Goal: Task Accomplishment & Management: Complete application form

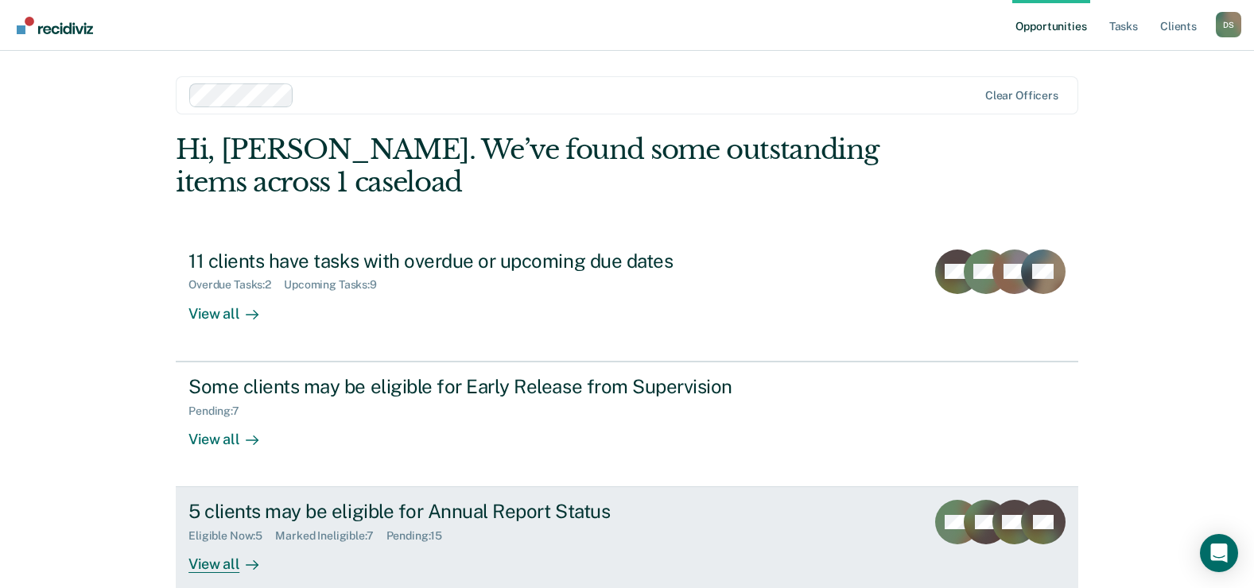
click at [444, 512] on div "5 clients may be eligible for Annual Report Status" at bounding box center [467, 511] width 558 height 23
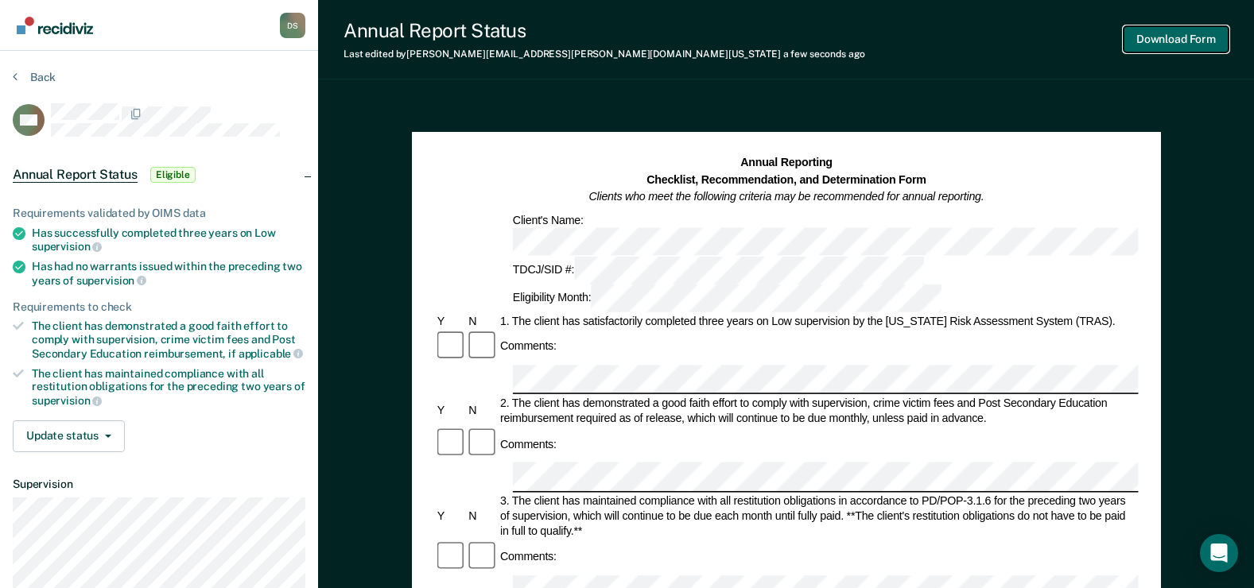
click at [1194, 46] on button "Download Form" at bounding box center [1176, 39] width 105 height 26
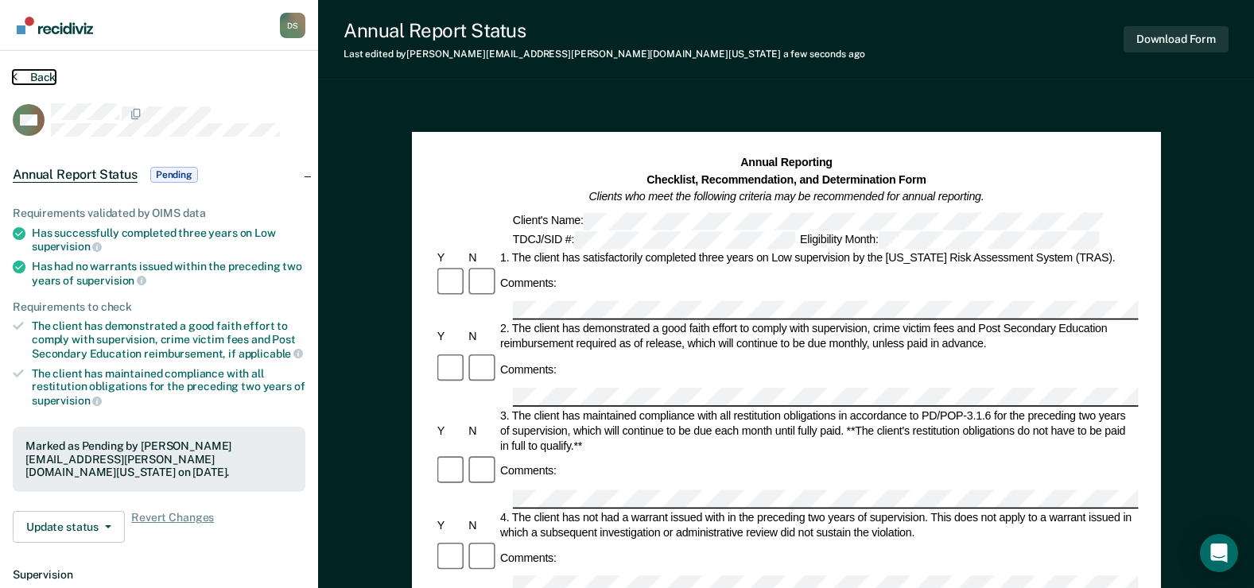
click at [47, 78] on button "Back" at bounding box center [34, 77] width 43 height 14
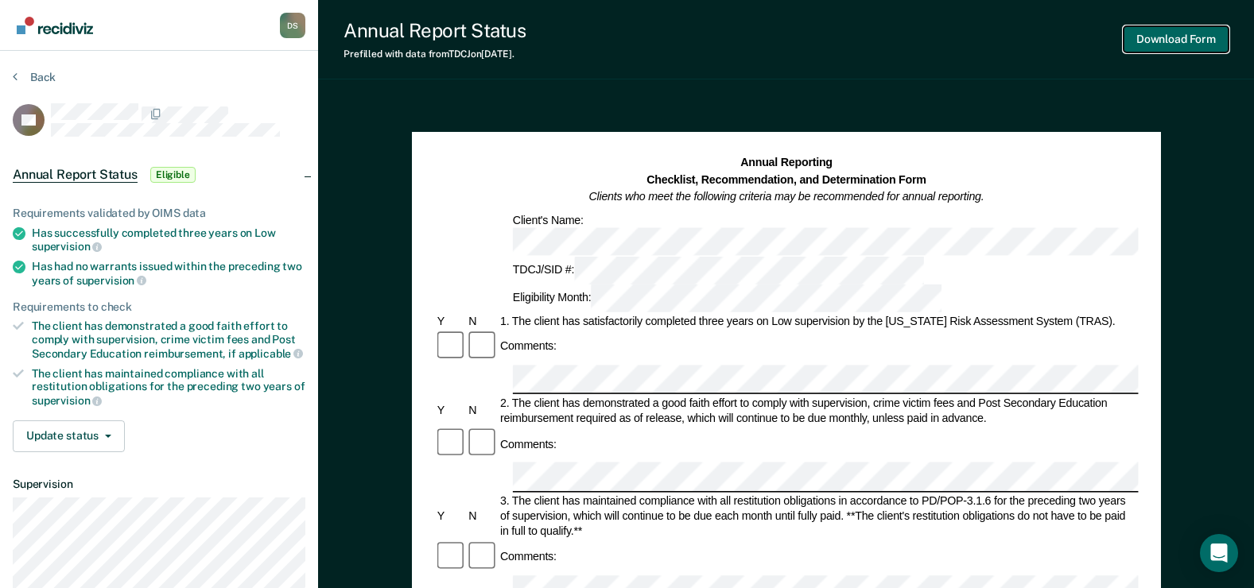
click at [1170, 37] on button "Download Form" at bounding box center [1176, 39] width 105 height 26
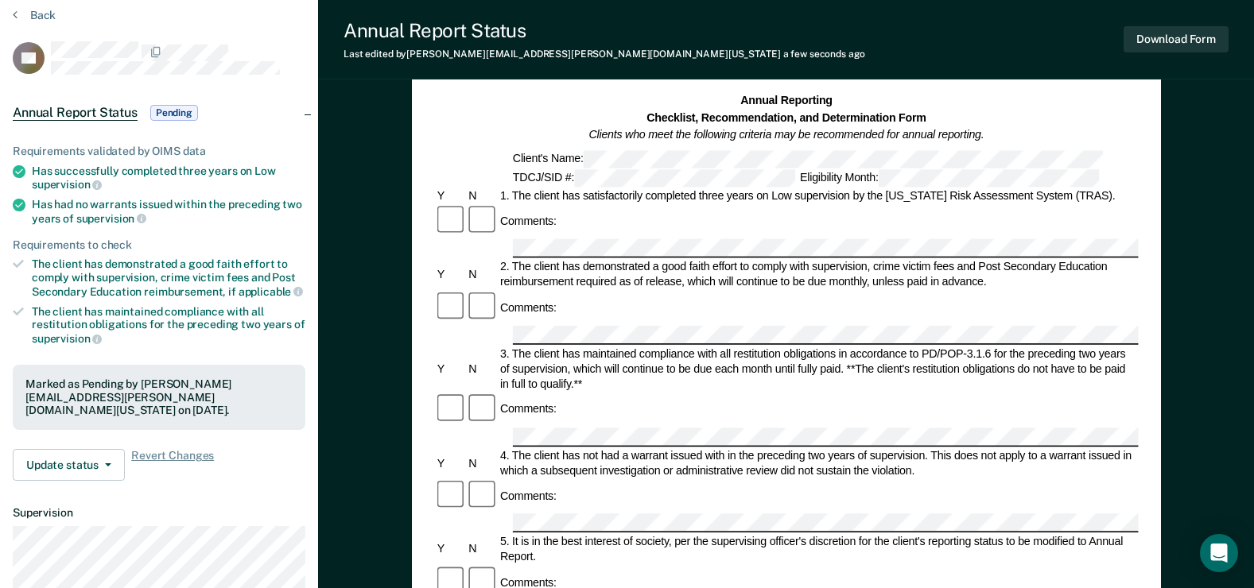
scroll to position [239, 0]
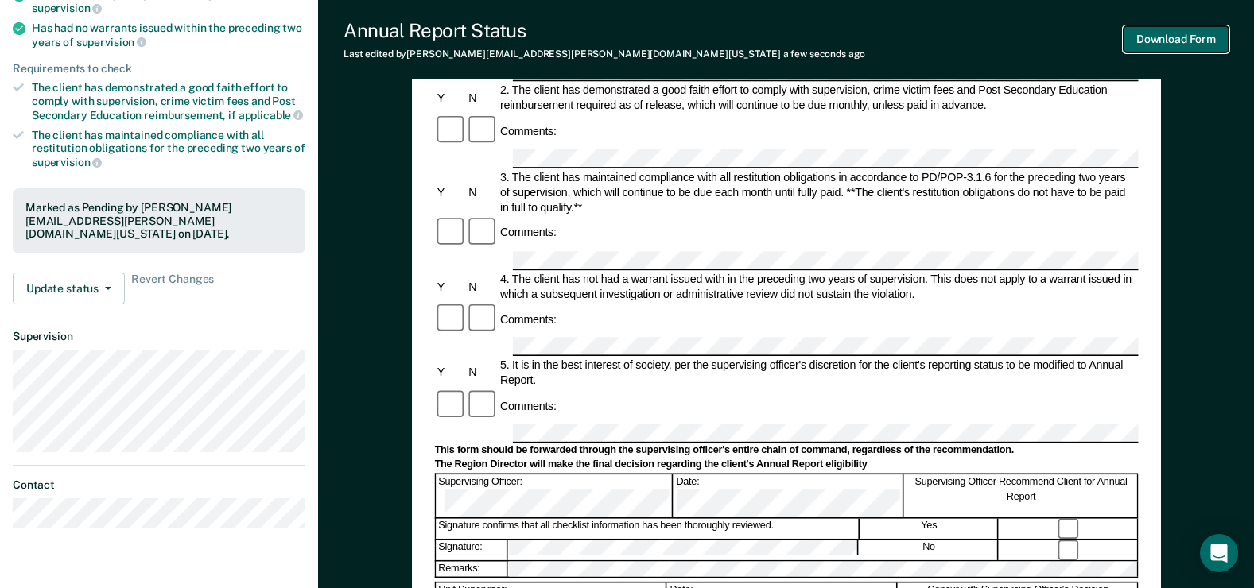
click at [1181, 31] on button "Download Form" at bounding box center [1176, 39] width 105 height 26
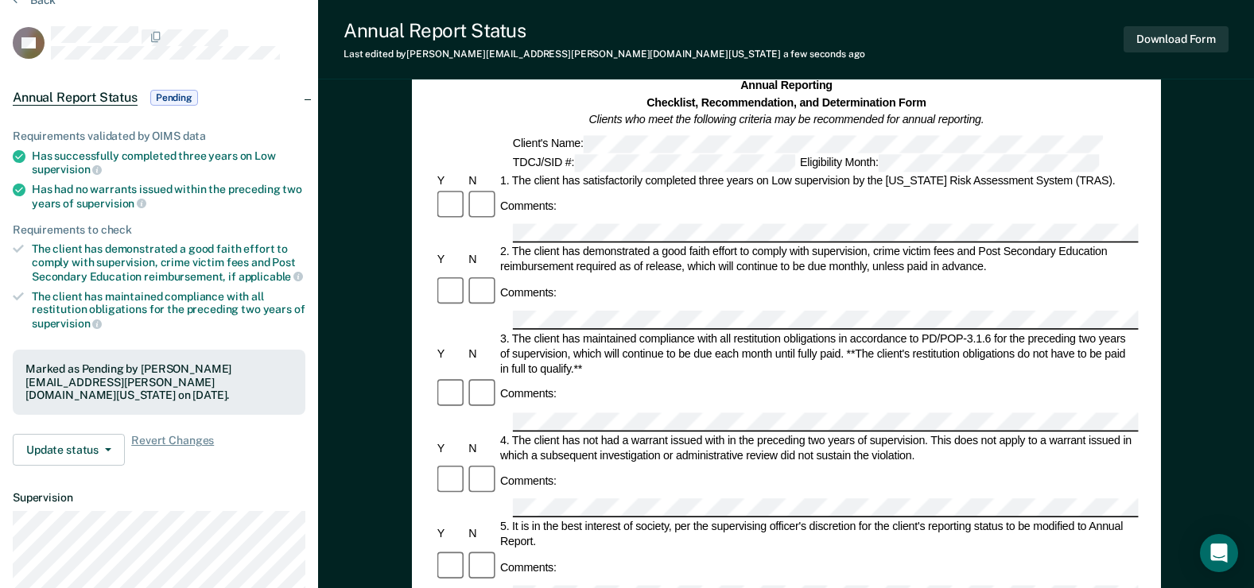
scroll to position [0, 0]
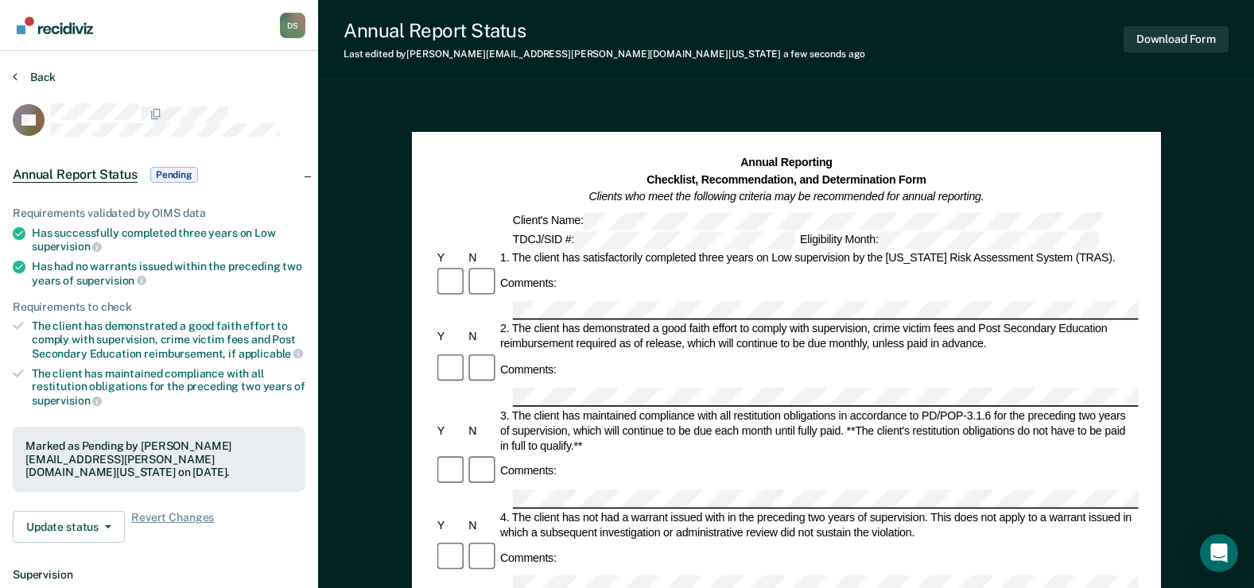
drag, startPoint x: 30, startPoint y: 67, endPoint x: 34, endPoint y: 75, distance: 8.9
click at [30, 67] on section "Back DD Annual Report Status Pending Requirements validated by OIMS data Has su…" at bounding box center [159, 425] width 318 height 748
click at [35, 76] on button "Back" at bounding box center [34, 77] width 43 height 14
